Goal: Information Seeking & Learning: Find specific fact

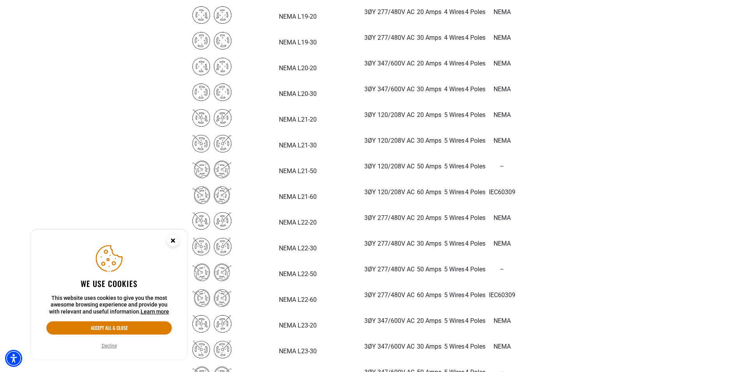
scroll to position [1871, 0]
drag, startPoint x: 397, startPoint y: 191, endPoint x: 422, endPoint y: 192, distance: 25.3
click at [486, 192] on p "IEC60309" at bounding box center [502, 191] width 32 height 9
drag, startPoint x: 422, startPoint y: 192, endPoint x: 415, endPoint y: 193, distance: 7.1
copy p "IEC60309"
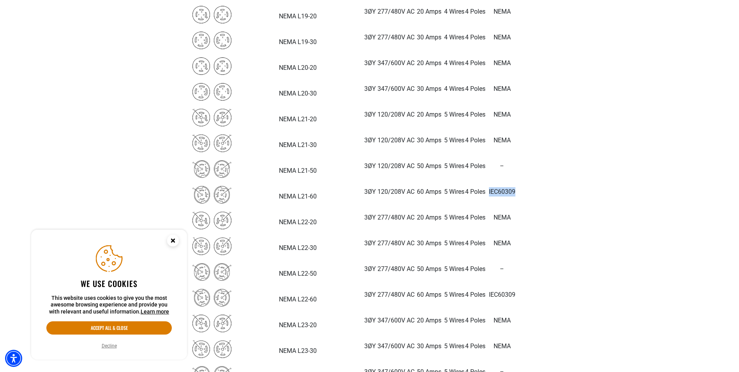
click at [224, 194] on img at bounding box center [212, 195] width 39 height 18
drag, startPoint x: 272, startPoint y: 191, endPoint x: 394, endPoint y: 194, distance: 122.8
click at [394, 194] on tr "NEMA L21-60 3ØY 120/208V AC 60 Amps 5 Wires 4 Poles IEC60309" at bounding box center [355, 195] width 328 height 26
drag, startPoint x: 394, startPoint y: 194, endPoint x: 362, endPoint y: 189, distance: 33.3
copy tr "3ØY 120/208V AC 60 Amps 5 Wires 4 Poles"
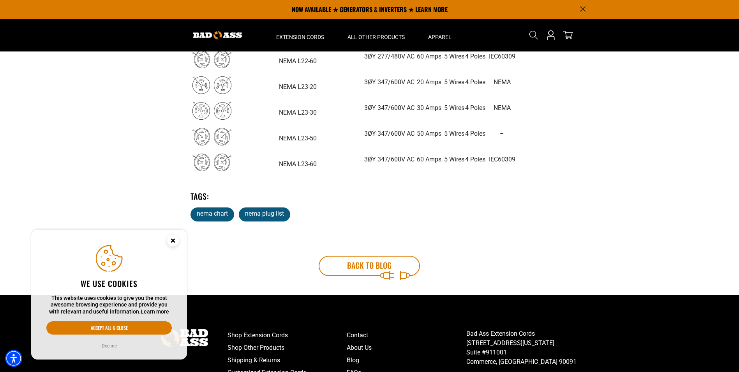
scroll to position [2105, 0]
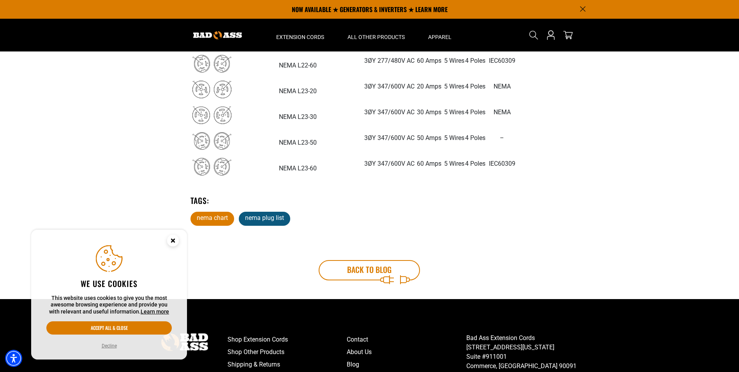
click at [216, 217] on link "nema chart" at bounding box center [213, 219] width 44 height 14
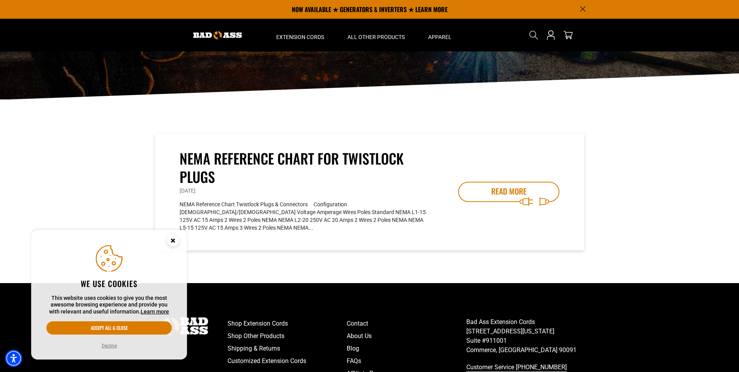
scroll to position [32, 0]
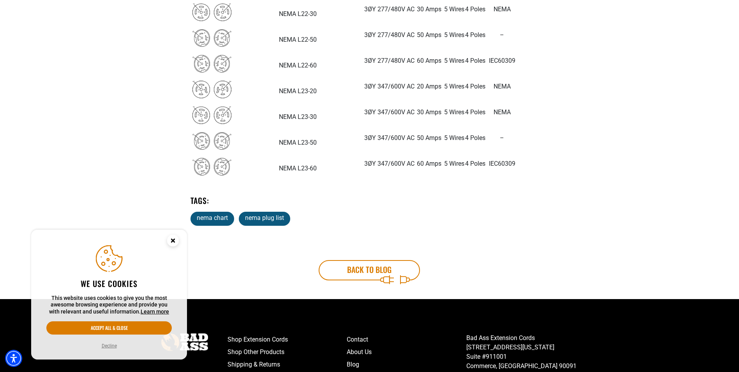
click at [173, 239] on icon "Close this option" at bounding box center [173, 240] width 3 height 3
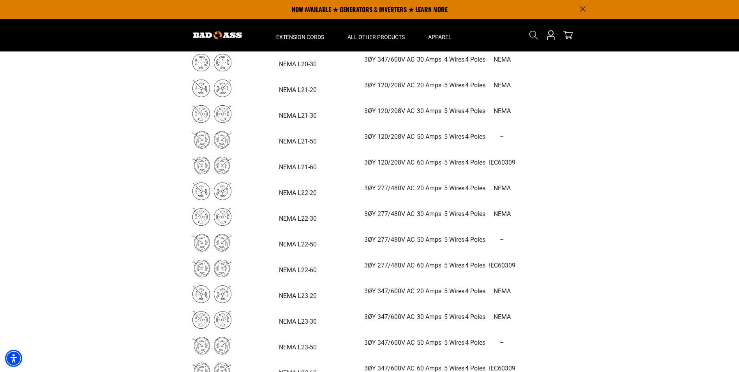
scroll to position [1871, 0]
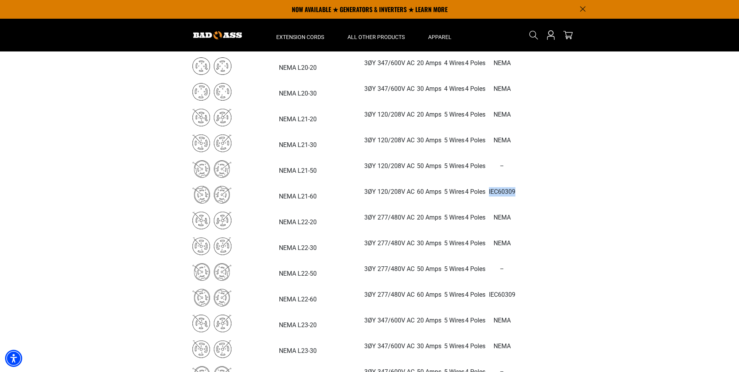
drag, startPoint x: 423, startPoint y: 191, endPoint x: 397, endPoint y: 191, distance: 25.3
click at [486, 191] on p "IEC60309" at bounding box center [502, 191] width 32 height 9
copy p "IEC60309"
drag, startPoint x: 271, startPoint y: 191, endPoint x: 394, endPoint y: 190, distance: 122.4
click at [394, 190] on tr "NEMA L21-60 3ØY 120/208V AC 60 Amps 5 Wires 4 Poles IEC60309" at bounding box center [355, 195] width 328 height 26
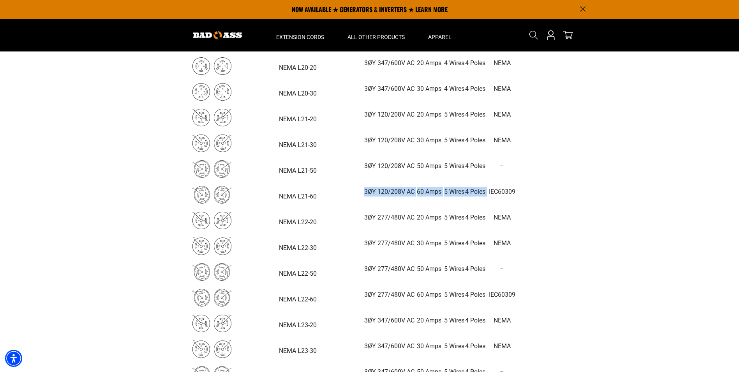
copy tr "3ØY 120/208V AC 60 Amps 5 Wires 4 Poles"
